Goal: Task Accomplishment & Management: Complete application form

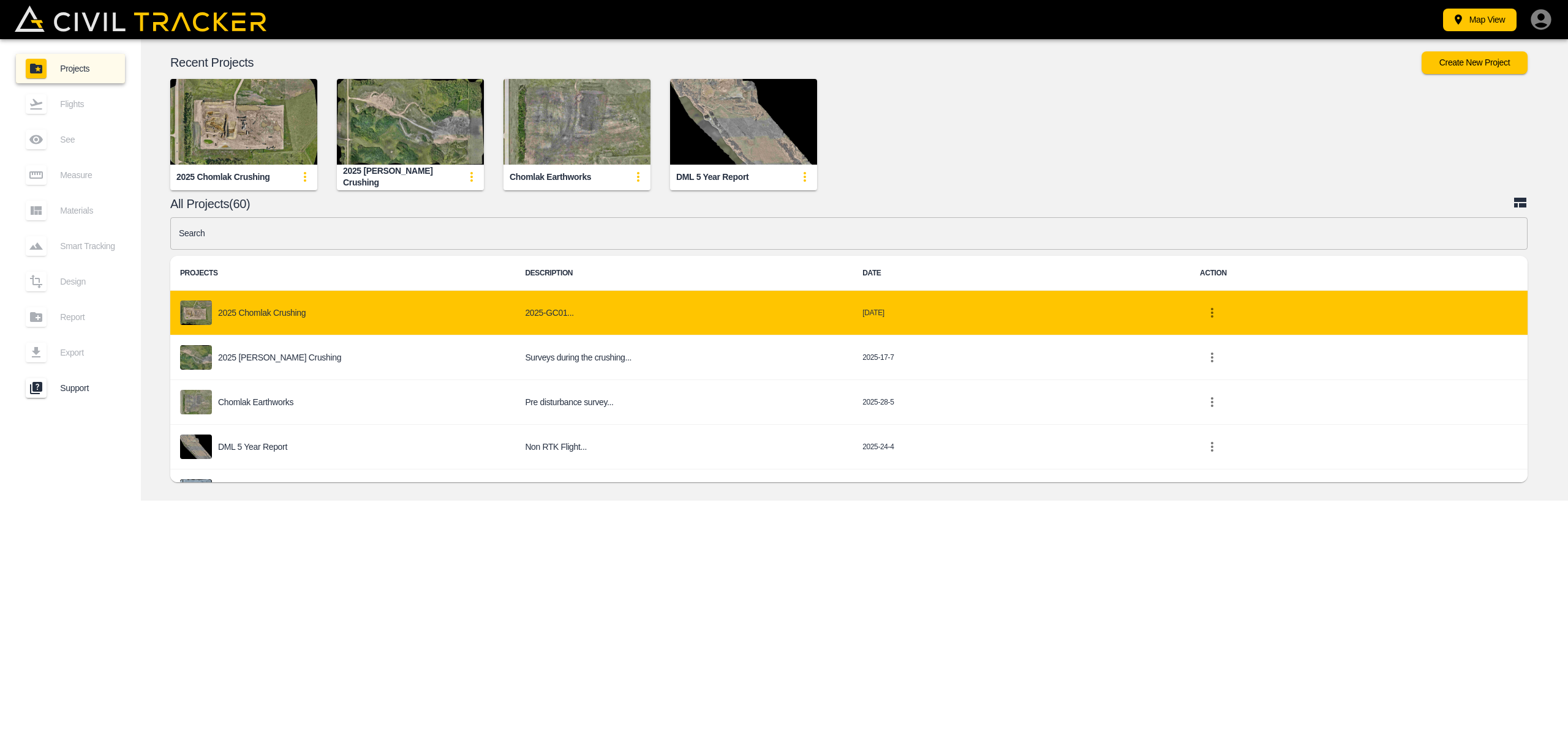
click at [275, 312] on p "2025 Chomlak Crushing" at bounding box center [261, 313] width 87 height 9
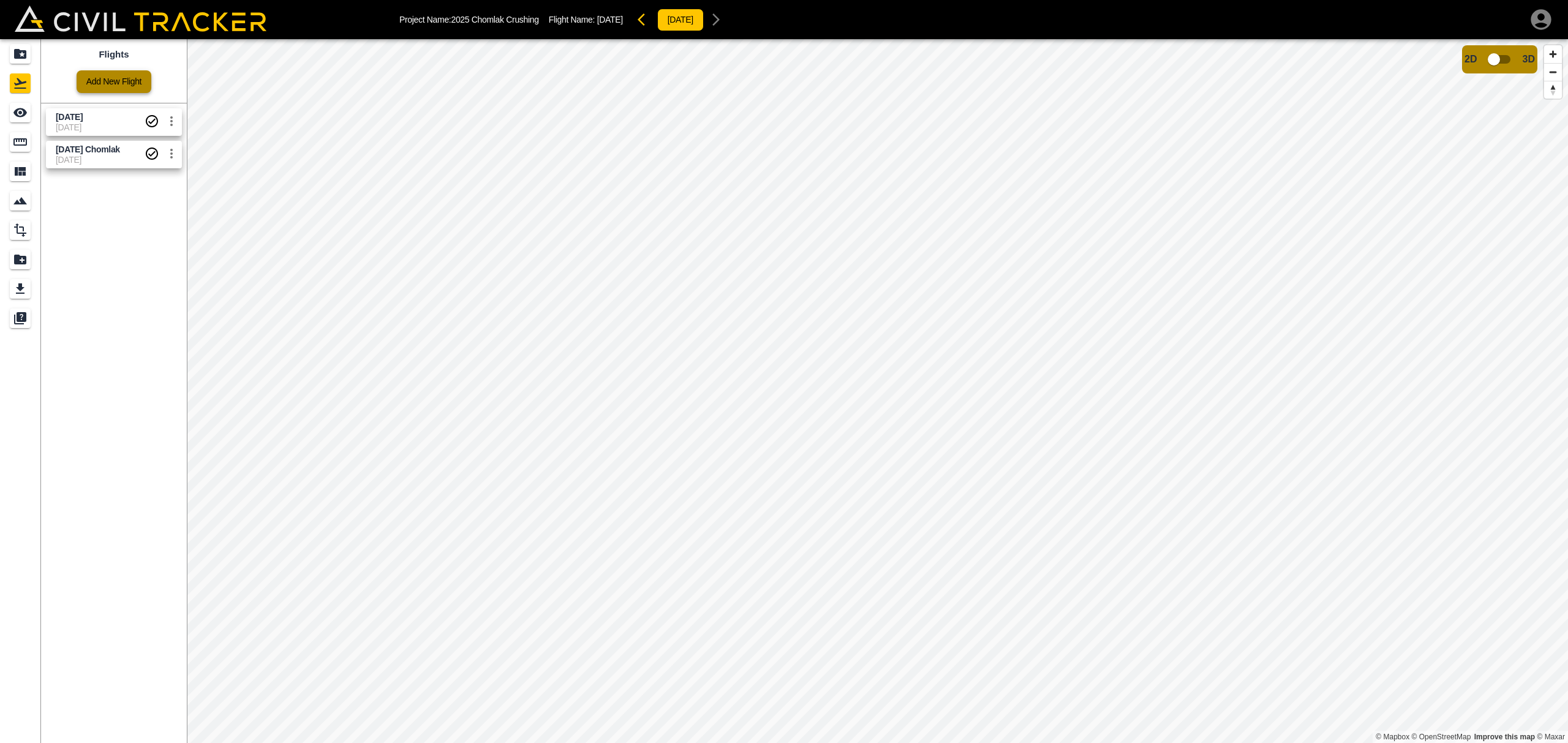
click at [106, 81] on link "Add New Flight" at bounding box center [114, 81] width 74 height 22
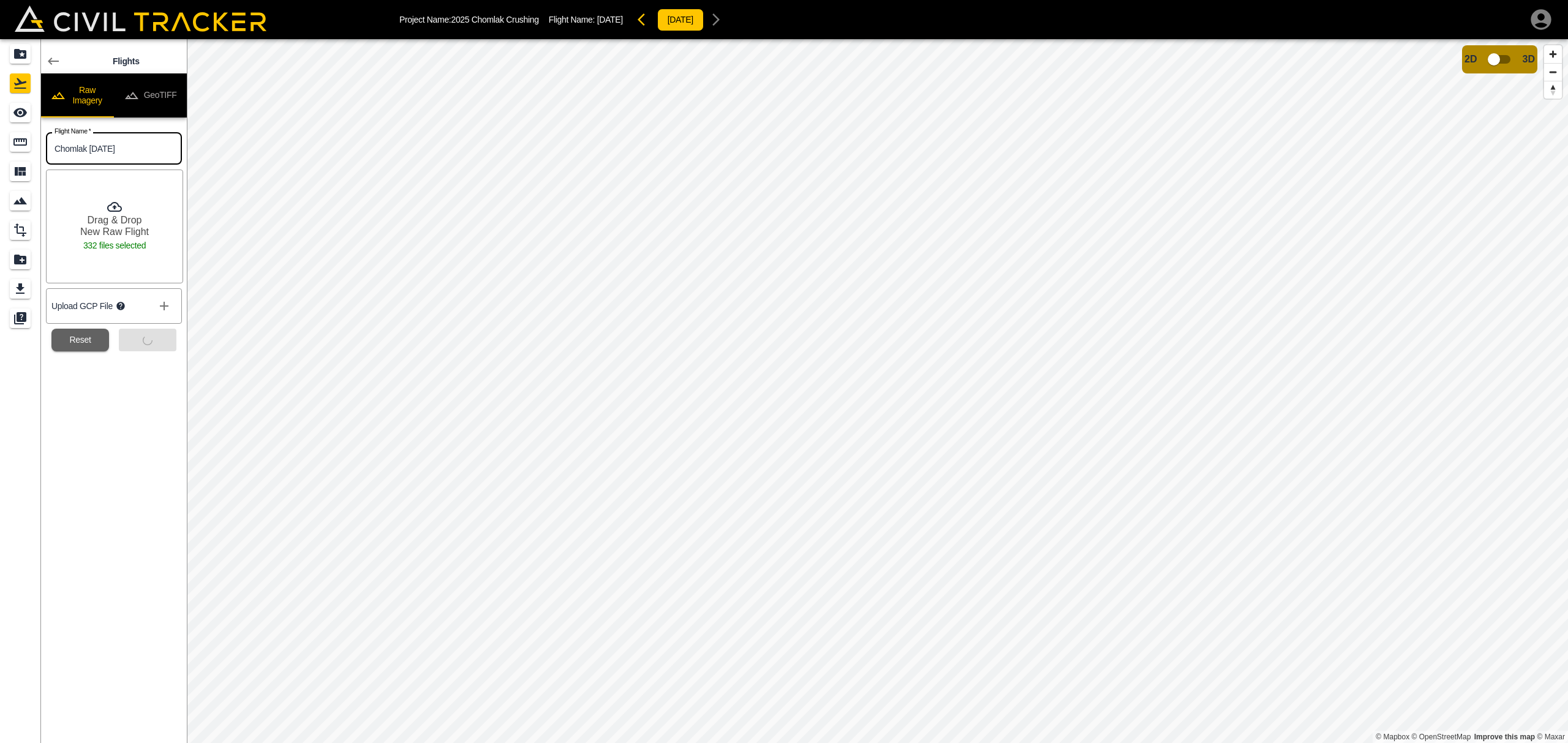
type input "Chomlak [DATE]"
click at [146, 260] on div "Drag & Drop New Raw Flight 332 files selected" at bounding box center [114, 227] width 137 height 114
click at [152, 340] on button "Submit" at bounding box center [148, 340] width 58 height 22
